Goal: Manage account settings

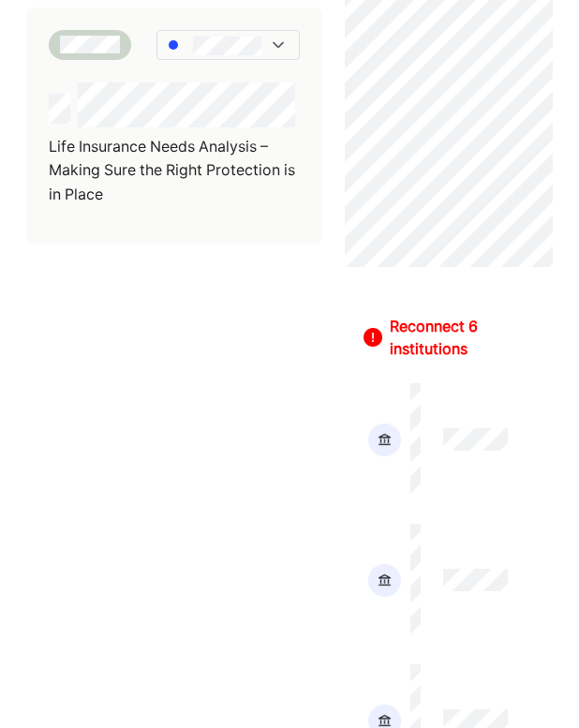
scroll to position [1073, 0]
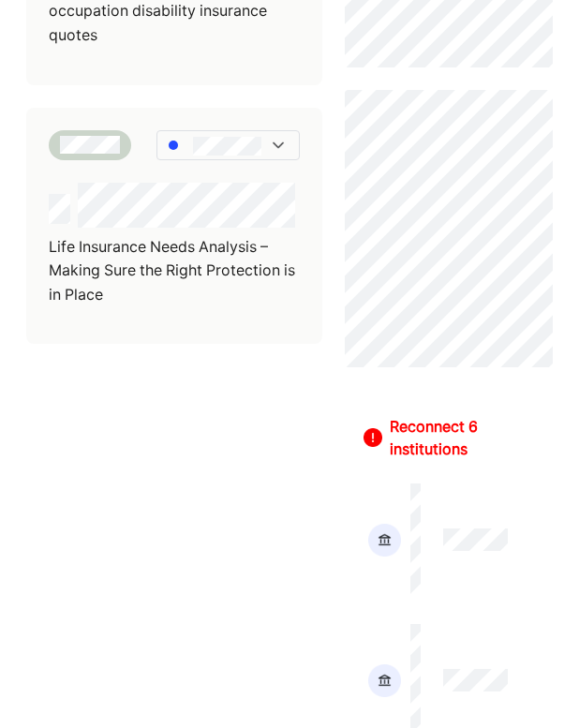
scroll to position [672, 0]
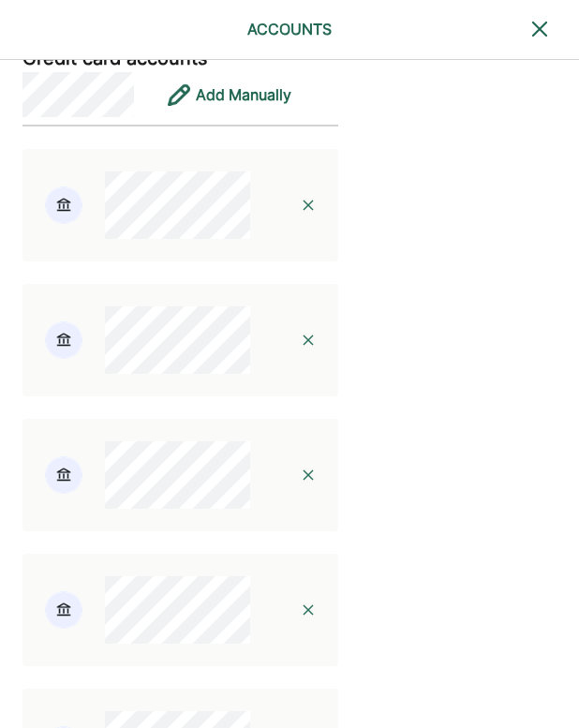
scroll to position [814, 0]
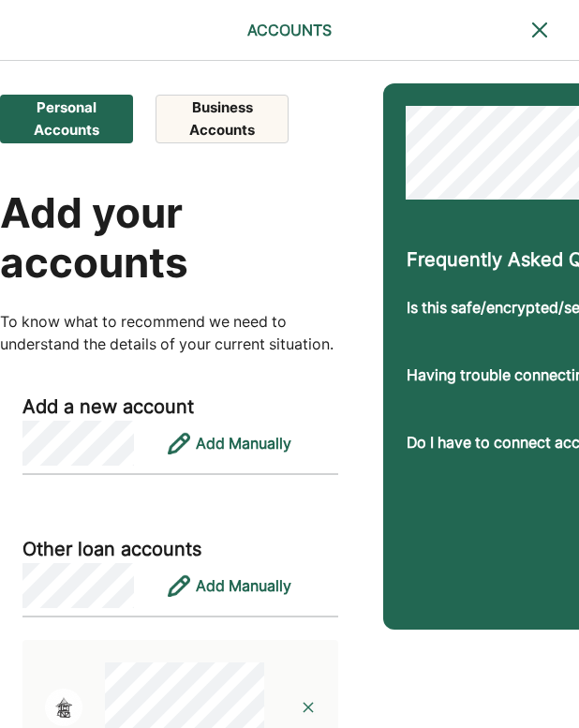
click at [223, 103] on button "Business Accounts" at bounding box center [221, 119] width 132 height 49
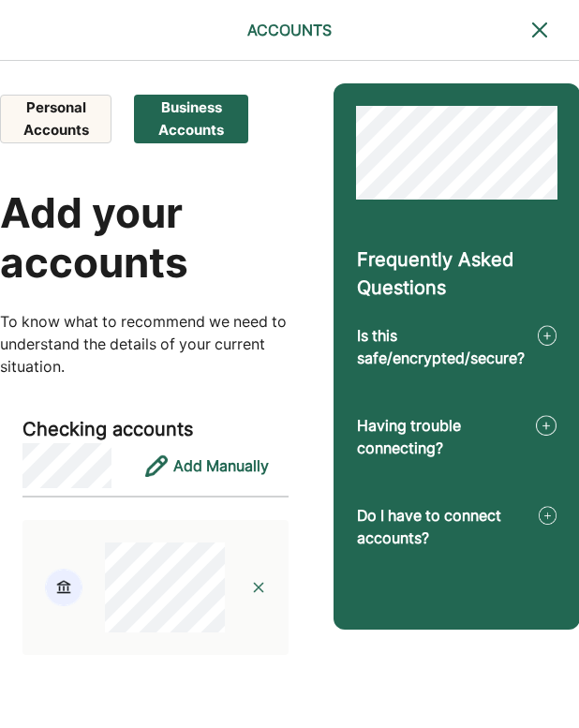
click at [64, 105] on button "Personal Accounts" at bounding box center [55, 119] width 111 height 49
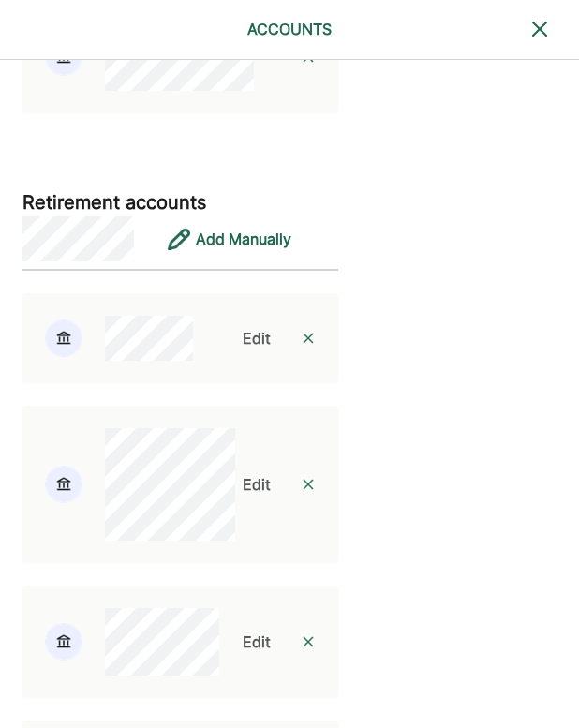
scroll to position [1920, 0]
click at [243, 333] on div "Edit" at bounding box center [257, 338] width 28 height 22
select select "**********"
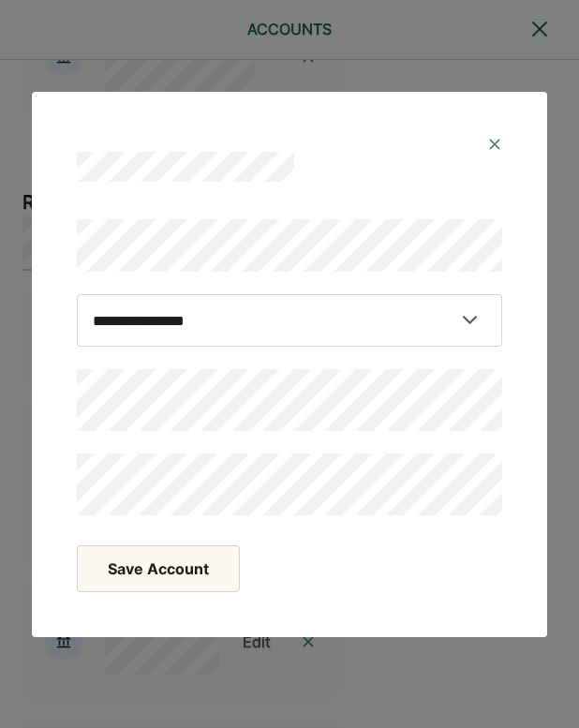
click at [198, 583] on button "Save Account" at bounding box center [158, 568] width 163 height 47
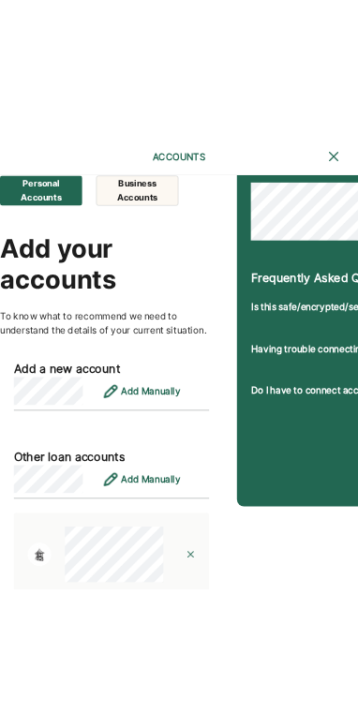
scroll to position [13, 0]
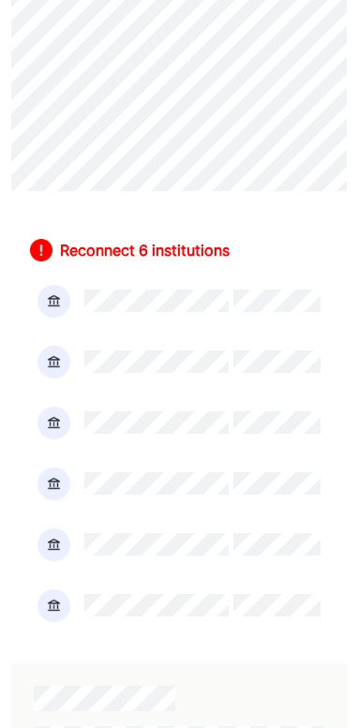
scroll to position [2110, 0]
